Goal: Task Accomplishment & Management: Manage account settings

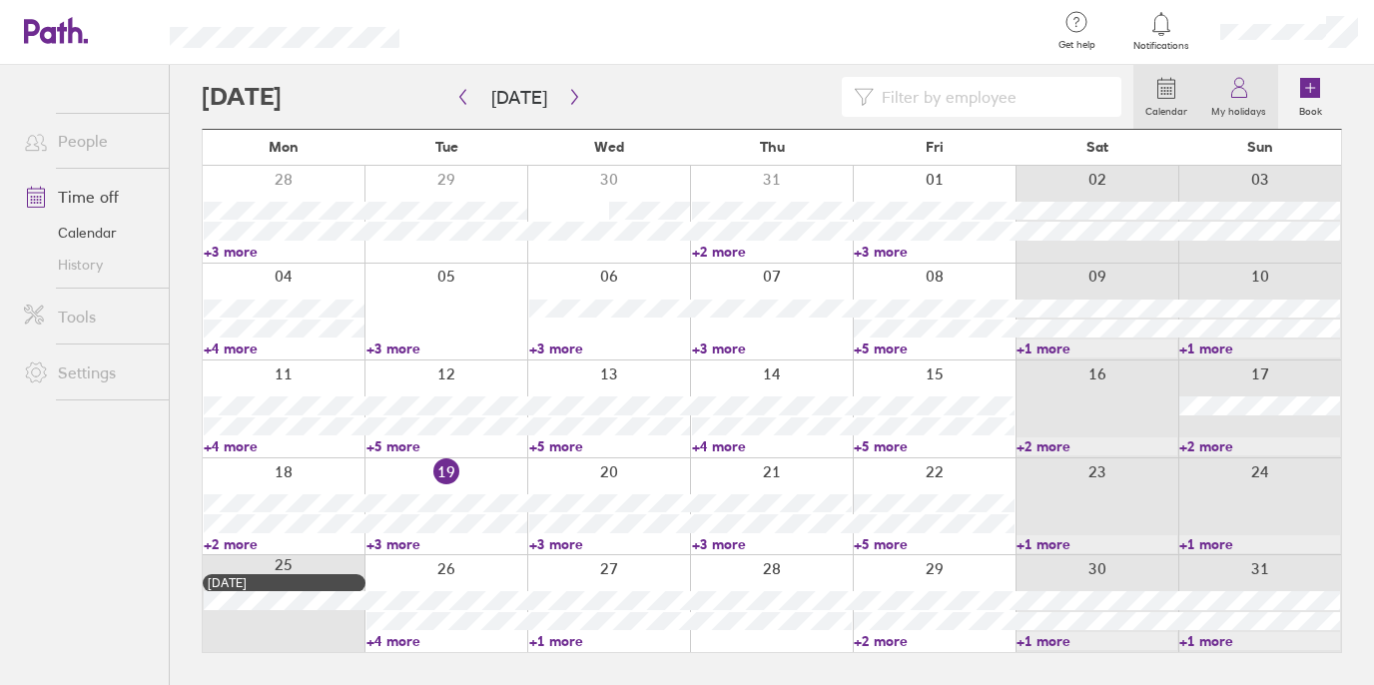
click at [1247, 92] on icon at bounding box center [1239, 93] width 15 height 10
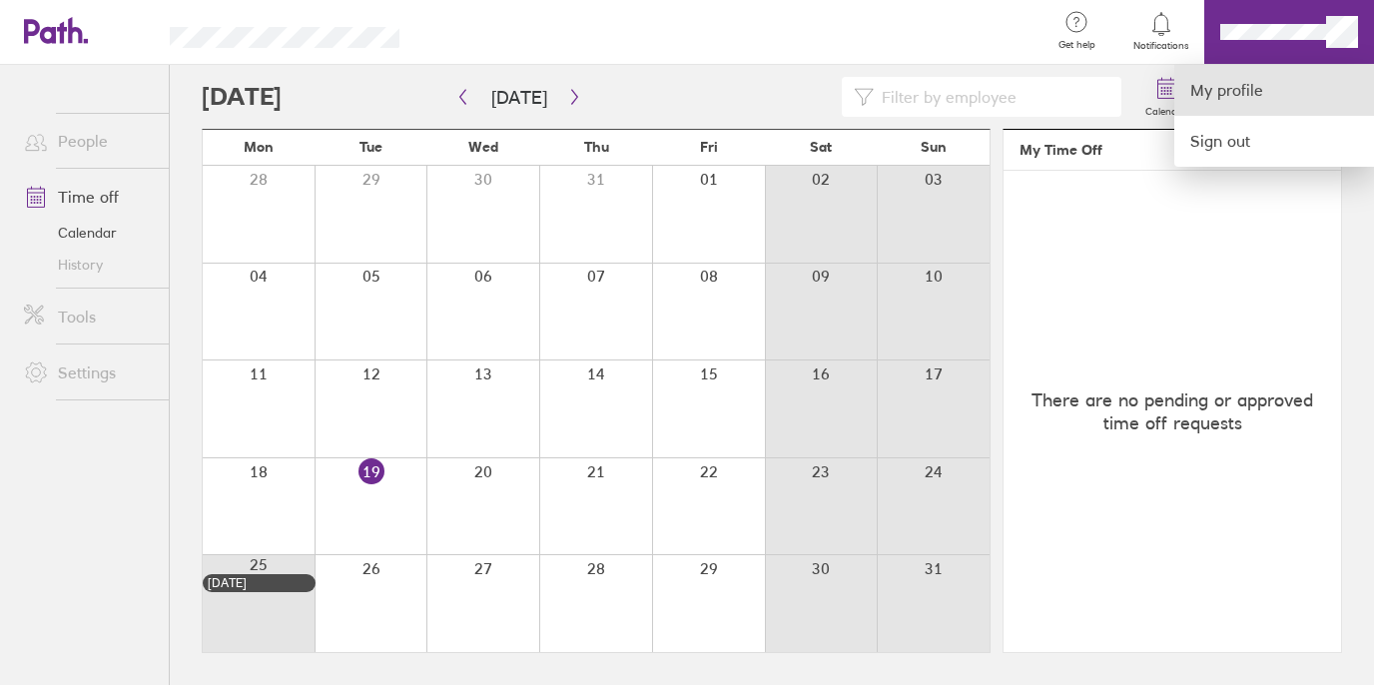
click at [1227, 91] on link "My profile" at bounding box center [1275, 90] width 200 height 51
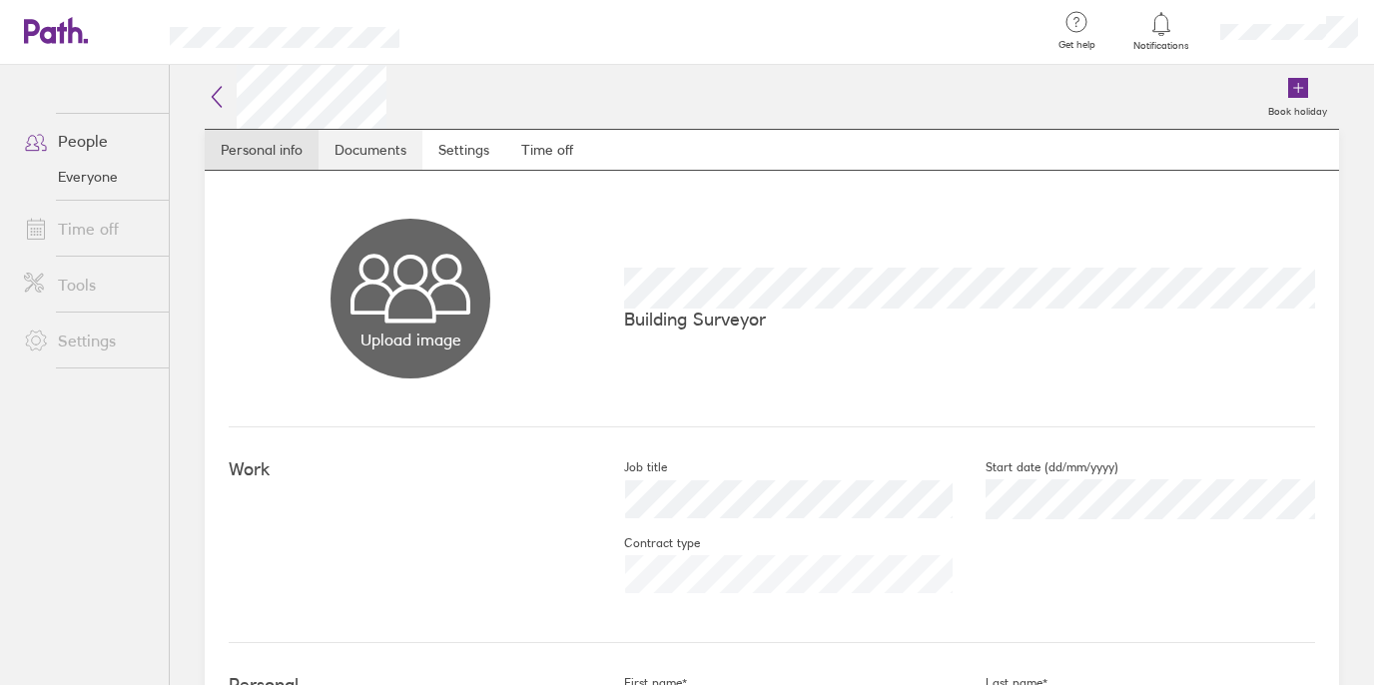
click at [391, 149] on link "Documents" at bounding box center [371, 150] width 104 height 40
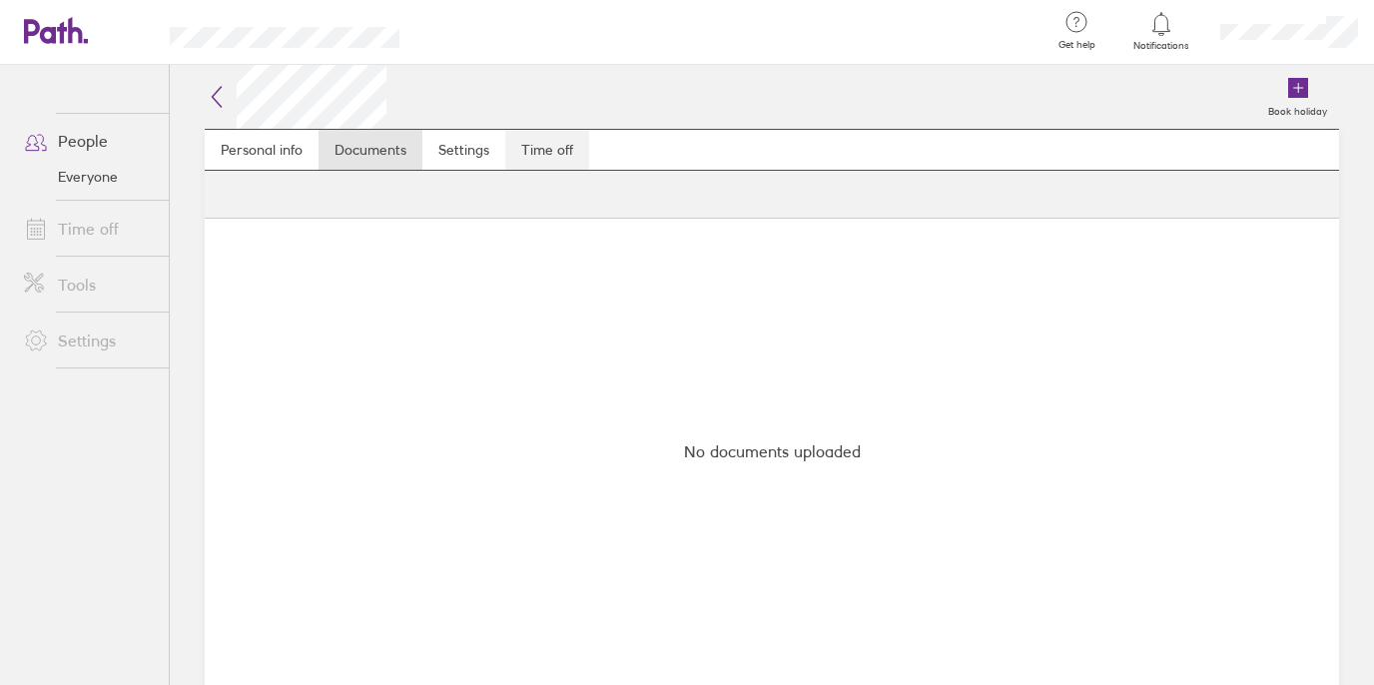
click at [543, 148] on link "Time off" at bounding box center [547, 150] width 84 height 40
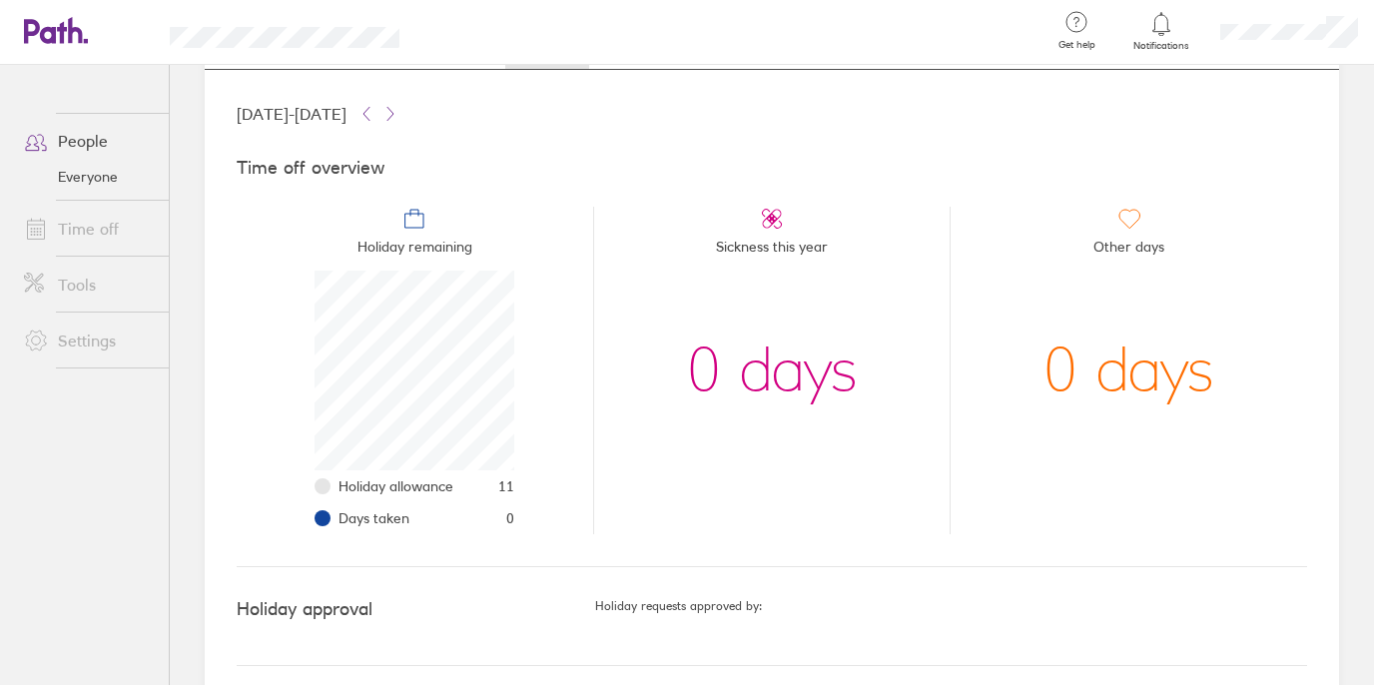
scroll to position [114, 0]
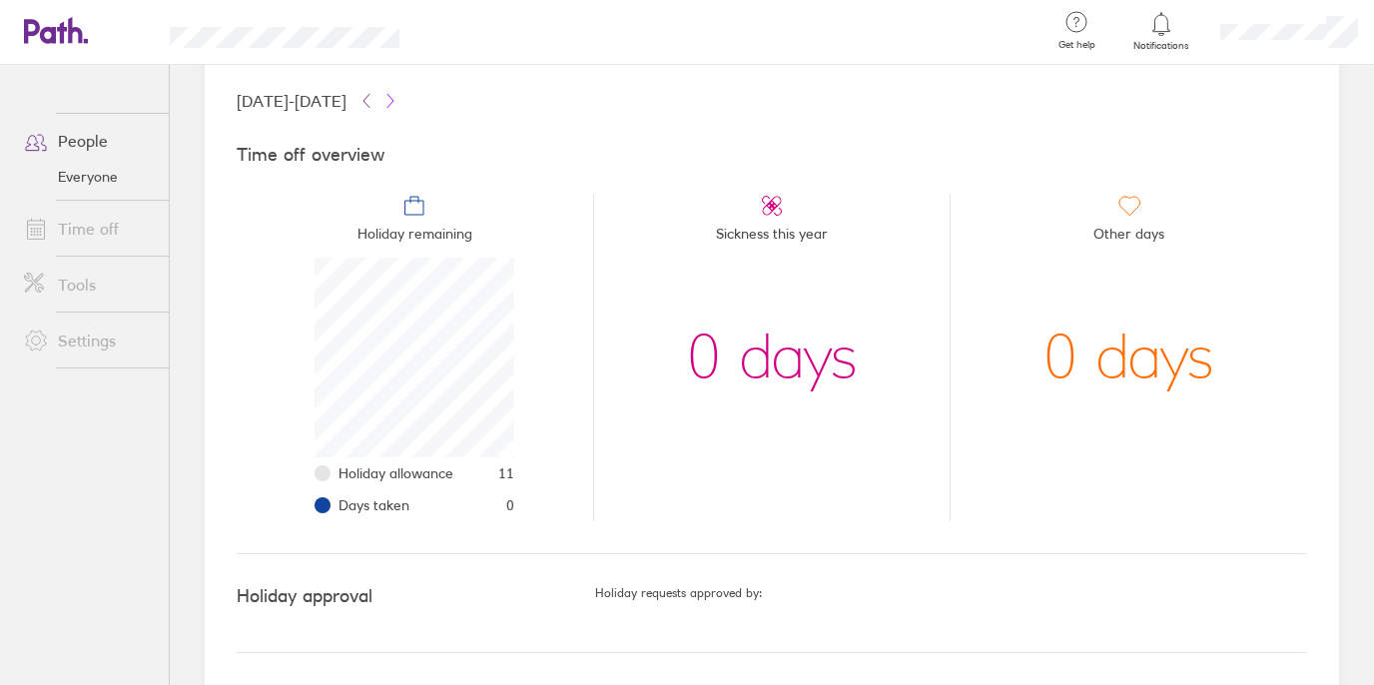
click at [399, 103] on icon at bounding box center [391, 101] width 16 height 16
click at [375, 102] on icon at bounding box center [367, 101] width 16 height 16
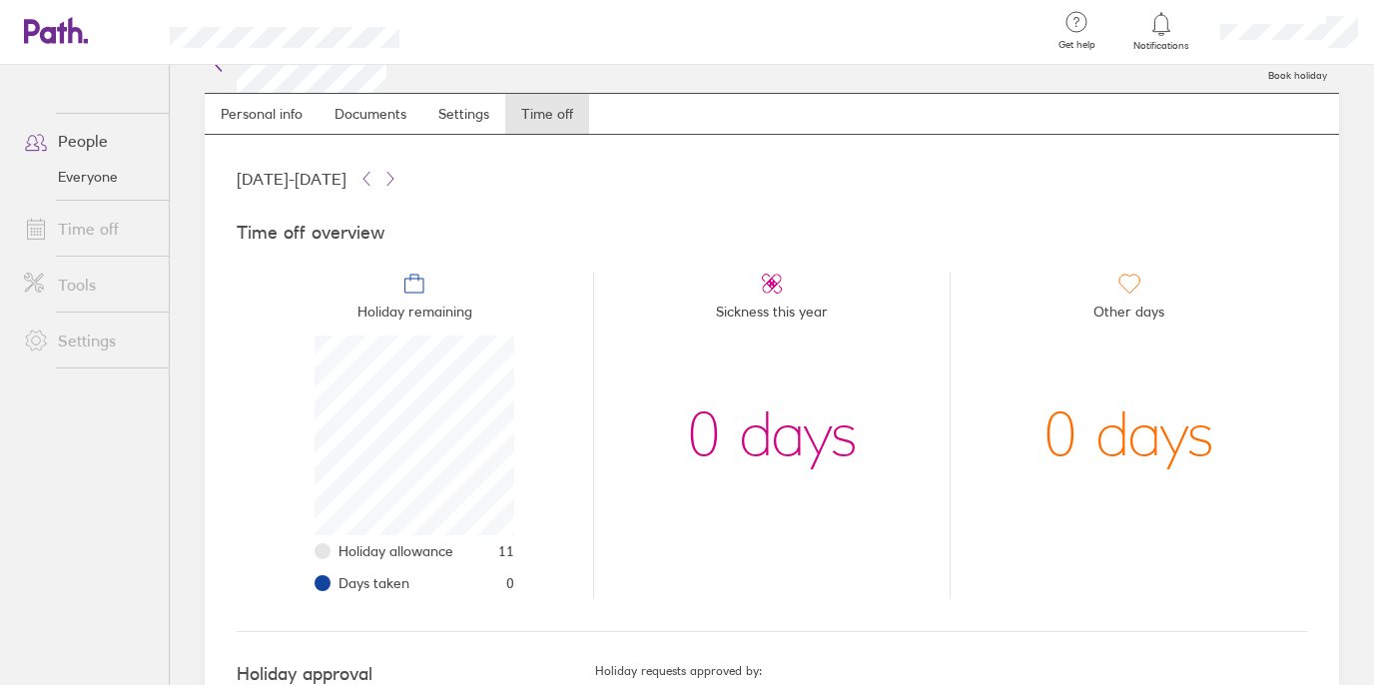
scroll to position [0, 0]
